Goal: Information Seeking & Learning: Learn about a topic

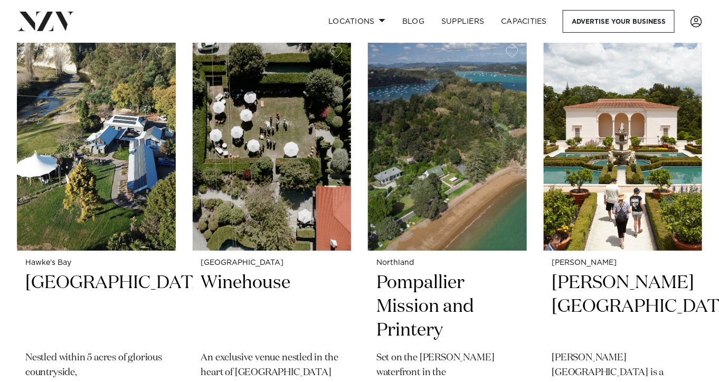
scroll to position [2957, 0]
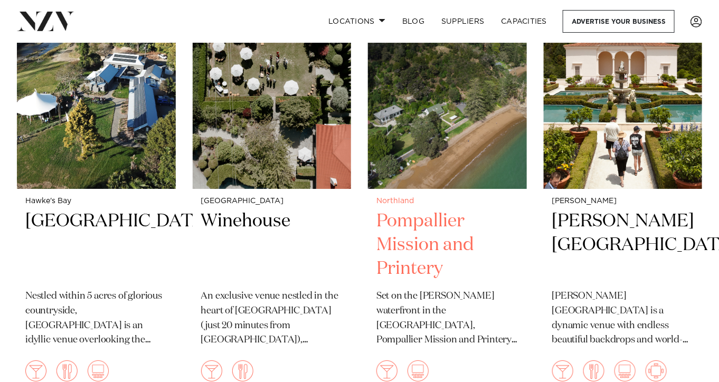
click at [427, 243] on h2 "Pompallier Mission and Printery" at bounding box center [447, 245] width 142 height 71
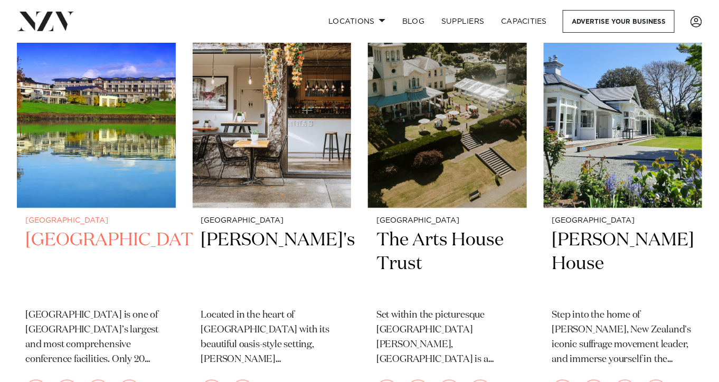
scroll to position [3485, 0]
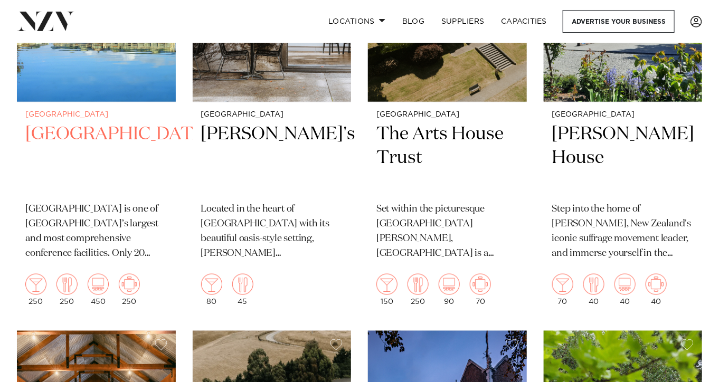
click at [54, 151] on h2 "[GEOGRAPHIC_DATA]" at bounding box center [96, 158] width 142 height 71
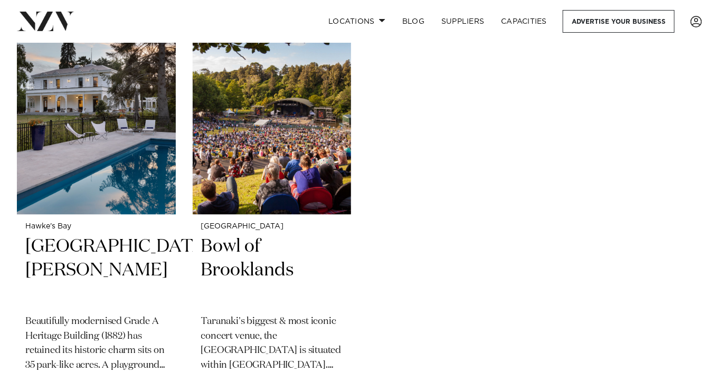
scroll to position [5597, 0]
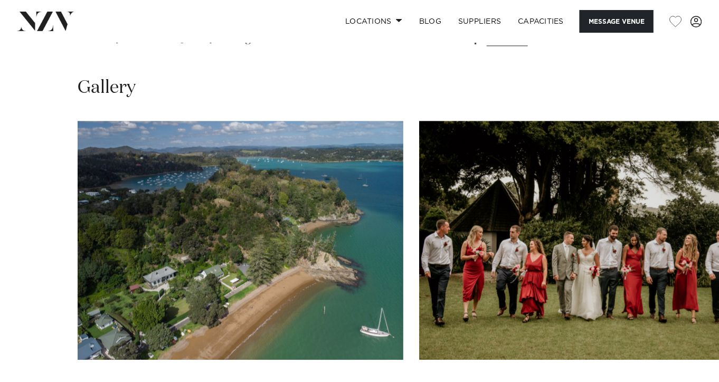
scroll to position [950, 0]
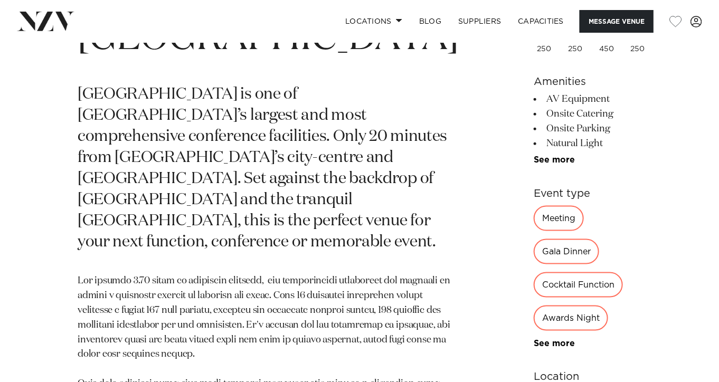
scroll to position [634, 0]
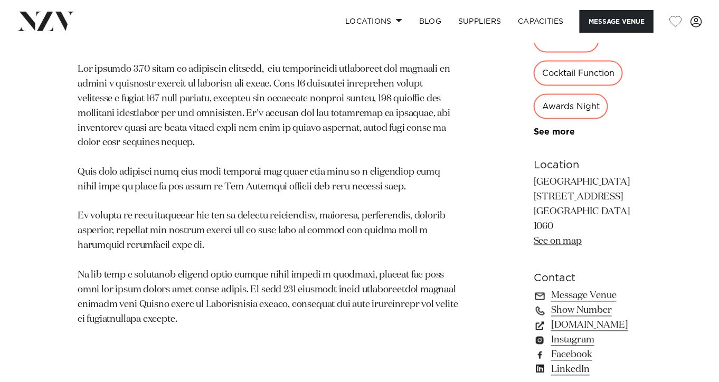
click at [534, 247] on link "See on map" at bounding box center [558, 242] width 48 height 10
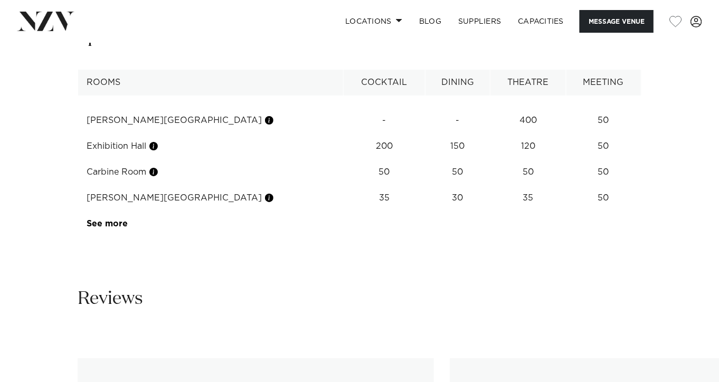
scroll to position [1425, 0]
